Goal: Check status: Check status

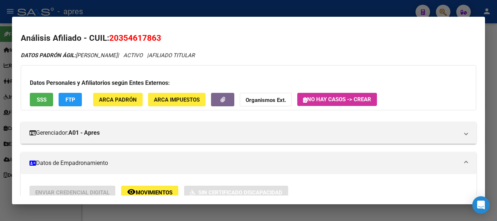
scroll to position [328, 0]
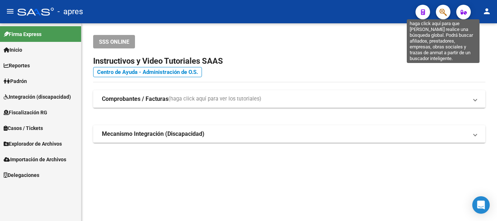
click at [451, 12] on mat-toolbar "menu - apres person" at bounding box center [248, 11] width 497 height 23
click at [445, 13] on icon "button" at bounding box center [442, 12] width 7 height 8
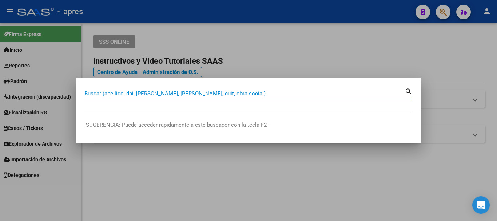
paste input "20428250312"
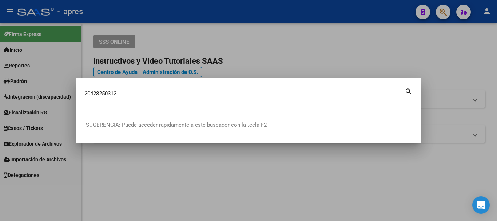
type input "20428250312"
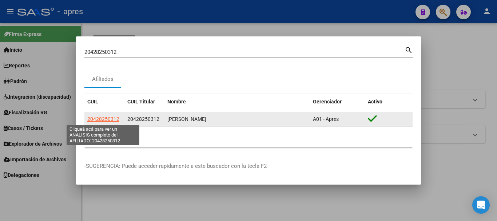
click at [113, 119] on span "20428250312" at bounding box center [103, 119] width 32 height 6
type textarea "20428250312"
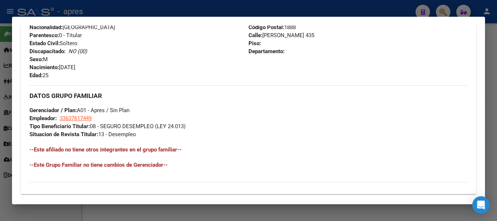
scroll to position [382, 0]
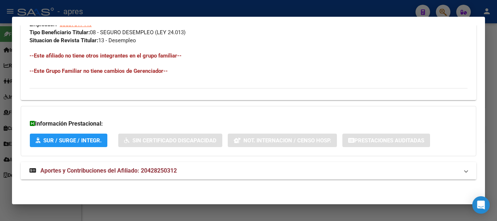
click at [172, 171] on span "Aportes y Contribuciones del Afiliado: 20428250312" at bounding box center [108, 170] width 136 height 7
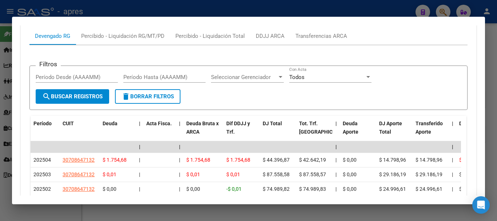
scroll to position [649, 0]
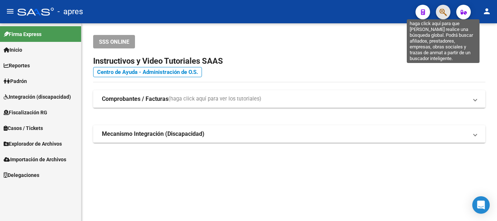
click at [441, 15] on icon "button" at bounding box center [442, 12] width 7 height 8
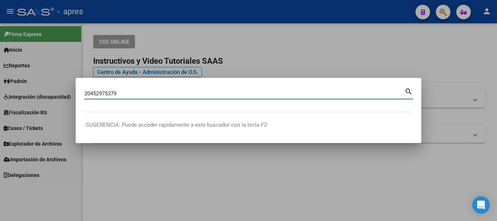
type input "20452975379"
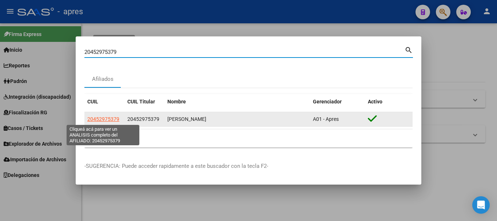
click at [103, 120] on span "20452975379" at bounding box center [103, 119] width 32 height 6
type textarea "20452975379"
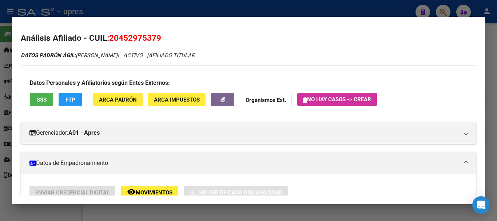
click at [37, 99] on span "SSS" at bounding box center [42, 99] width 10 height 7
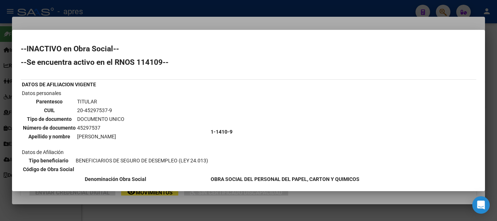
scroll to position [36, 0]
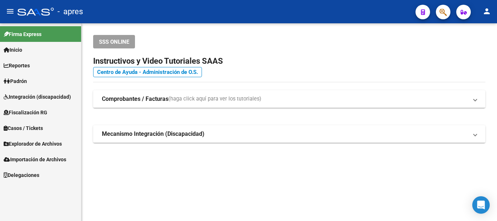
click at [437, 16] on button "button" at bounding box center [443, 12] width 15 height 15
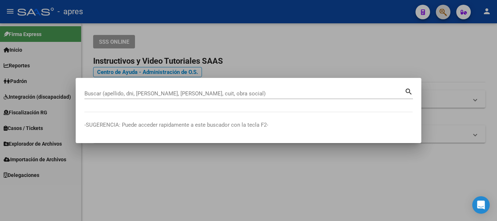
paste input "20462537868"
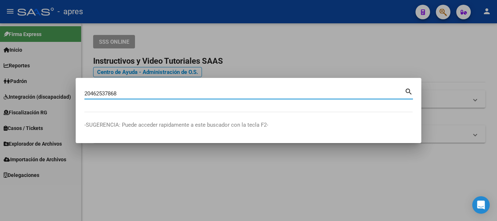
type input "20462537868"
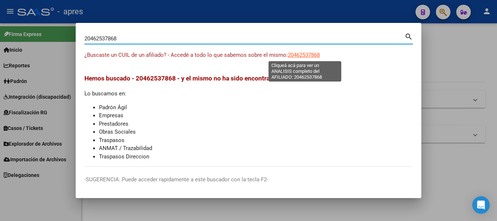
click at [304, 52] on span "20462537868" at bounding box center [304, 55] width 32 height 7
type textarea "20462537868"
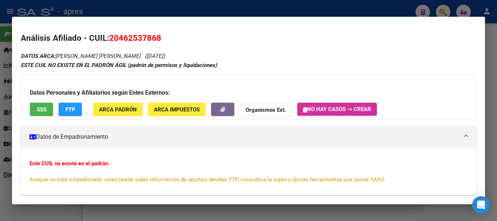
click at [41, 111] on span "SSS" at bounding box center [42, 109] width 10 height 7
